Goal: Transaction & Acquisition: Book appointment/travel/reservation

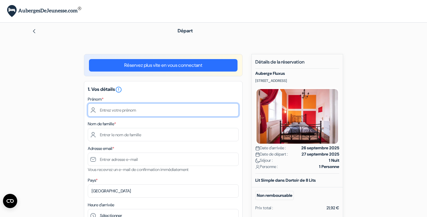
type input "[PERSON_NAME]"
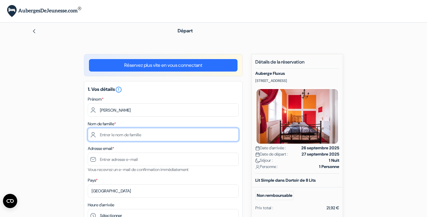
type input "Osiris"
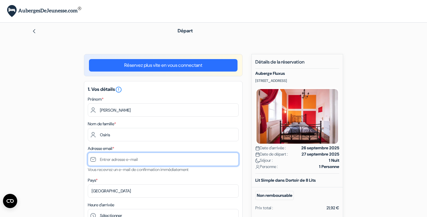
type input "[EMAIL_ADDRESS][DOMAIN_NAME]"
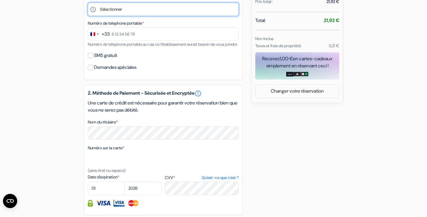
scroll to position [207, 0]
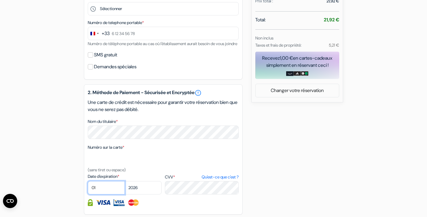
select select "05"
select select "2028"
click at [69, 157] on div "add_box Auberge Fluxus Tomšičeva 4, Ljubljana, Slovénie Détails de l'établissem…" at bounding box center [214, 76] width 392 height 458
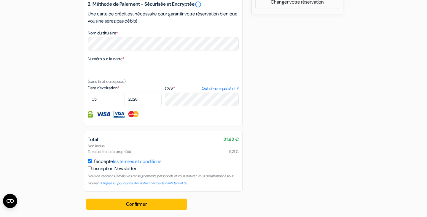
scroll to position [303, 0]
click at [102, 202] on button "Confirmer Loading..." at bounding box center [136, 204] width 101 height 11
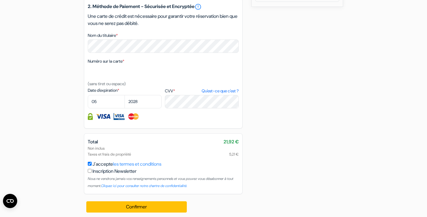
scroll to position [132, 0]
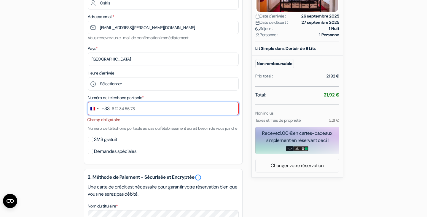
type input "6 83 60 14 10"
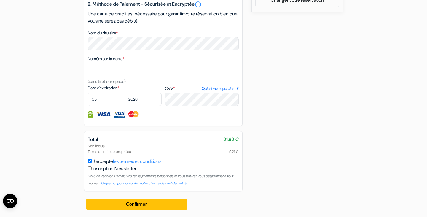
scroll to position [304, 0]
click at [117, 207] on button "Confirmer Loading..." at bounding box center [136, 204] width 101 height 11
